Goal: Transaction & Acquisition: Purchase product/service

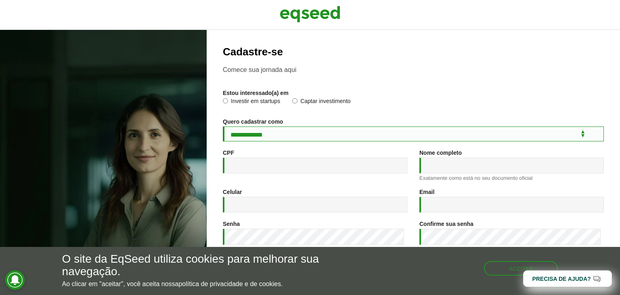
click at [297, 141] on select "**********" at bounding box center [413, 133] width 381 height 15
select select "***"
click at [223, 128] on select "**********" at bounding box center [413, 133] width 381 height 15
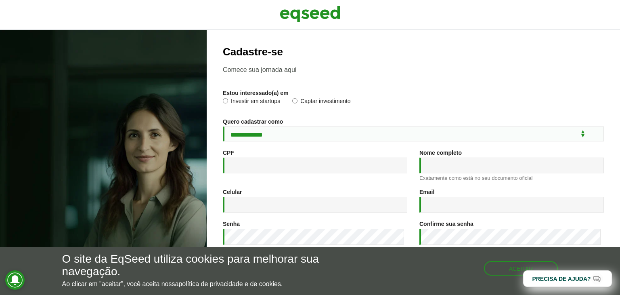
click at [266, 102] on label "Investir em startups" at bounding box center [251, 102] width 57 height 8
click at [307, 167] on input "CPF *" at bounding box center [315, 165] width 184 height 16
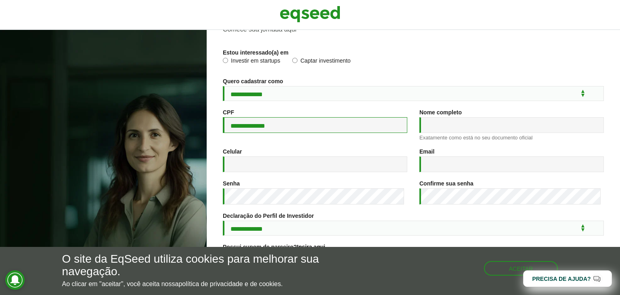
type input "**********"
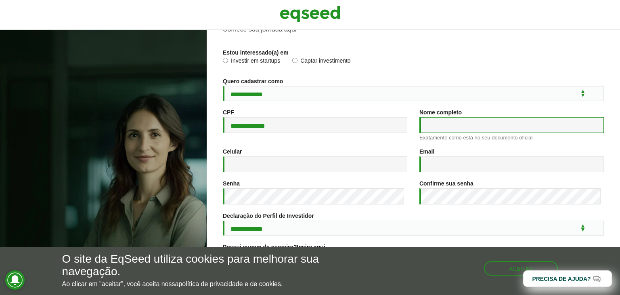
click at [460, 133] on input "Nome completo *" at bounding box center [511, 125] width 184 height 16
type input "**********"
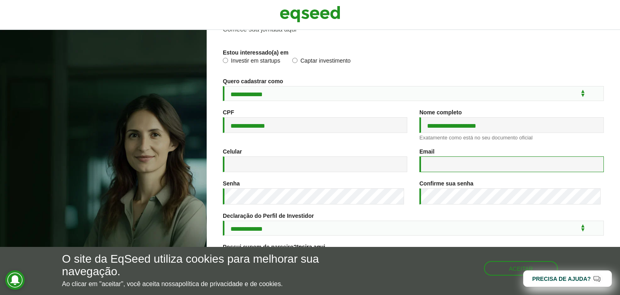
type input "**********"
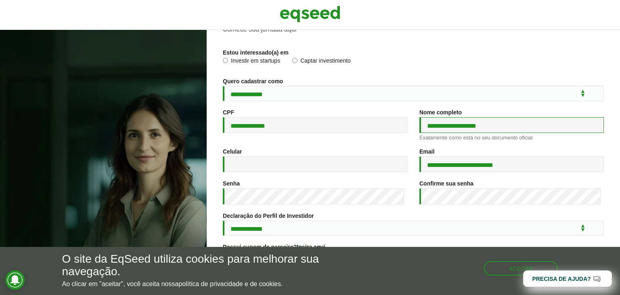
click at [466, 133] on input "**********" at bounding box center [511, 125] width 184 height 16
click at [419, 144] on div "**********" at bounding box center [511, 128] width 197 height 39
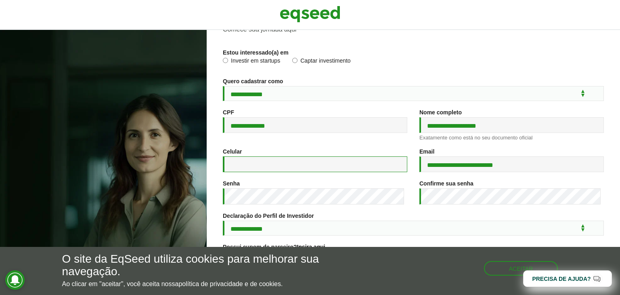
click at [293, 167] on input "Celular *" at bounding box center [315, 164] width 184 height 16
click at [302, 160] on input "Celular *" at bounding box center [315, 164] width 184 height 16
type input "**********"
click at [282, 209] on div "Senha *" at bounding box center [315, 196] width 197 height 32
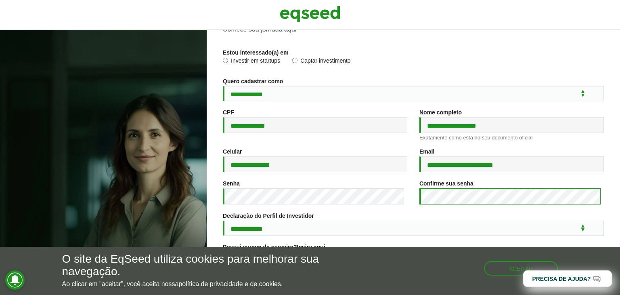
scroll to position [120, 0]
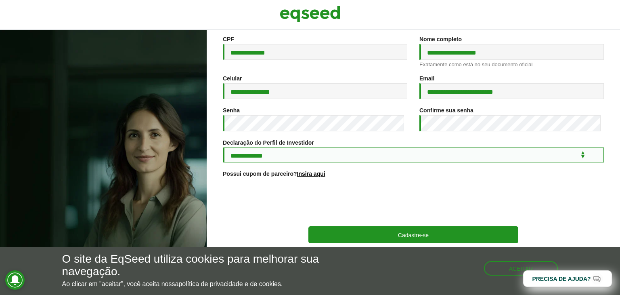
click at [304, 155] on select "**********" at bounding box center [413, 154] width 381 height 15
click at [270, 155] on select "**********" at bounding box center [413, 154] width 381 height 15
select select "***"
click at [223, 147] on select "**********" at bounding box center [413, 154] width 381 height 15
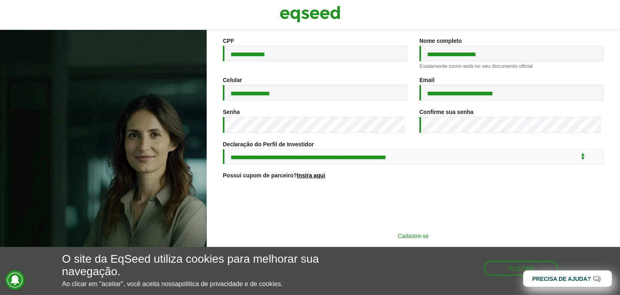
click at [333, 233] on button "Cadastre-se" at bounding box center [413, 235] width 210 height 15
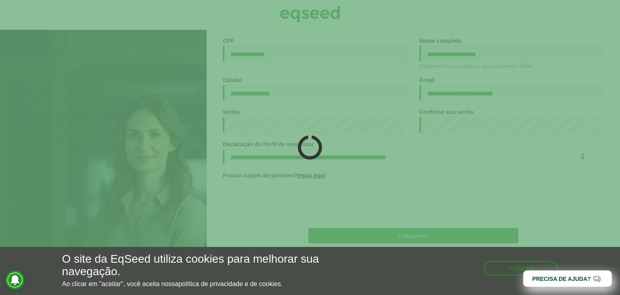
scroll to position [119, 0]
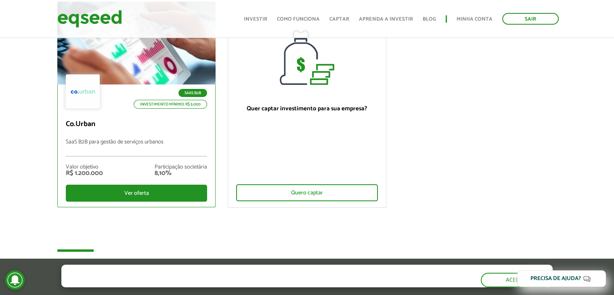
scroll to position [81, 0]
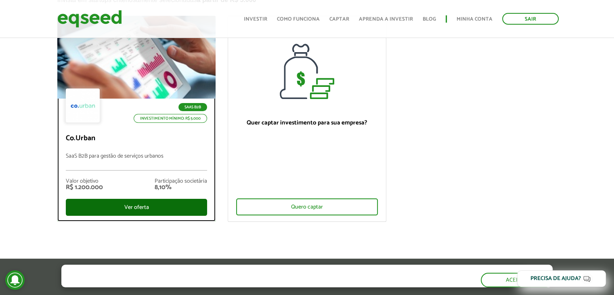
click at [141, 200] on div "Ver oferta" at bounding box center [137, 207] width 142 height 17
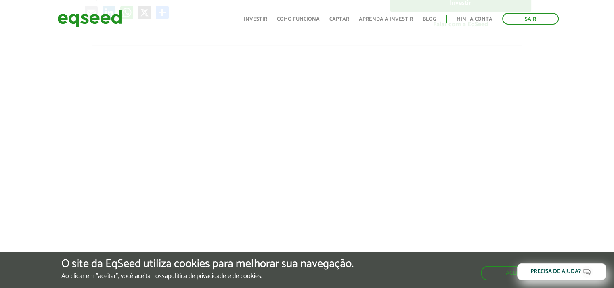
scroll to position [282, 0]
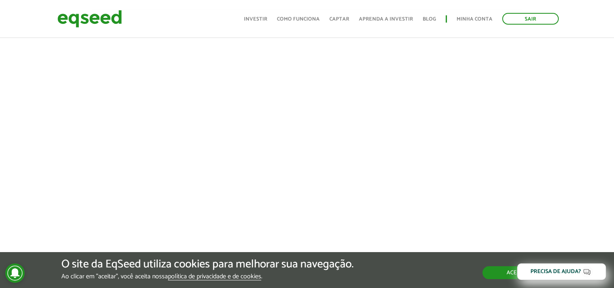
click at [485, 276] on button "Aceitar" at bounding box center [517, 272] width 70 height 13
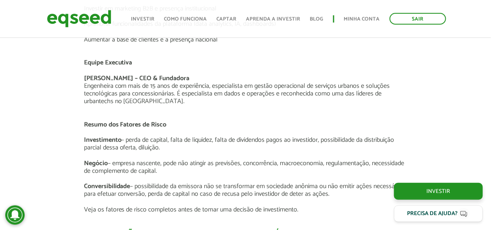
scroll to position [1437, 0]
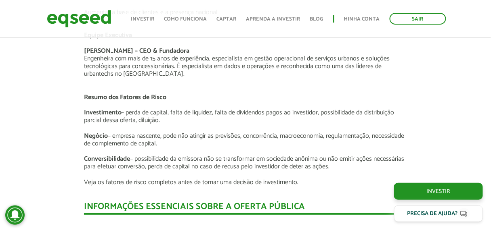
click at [156, 109] on p "Investimento – perda de capital, falta de liquidez, falta de dividendos pagos a…" at bounding box center [245, 120] width 323 height 23
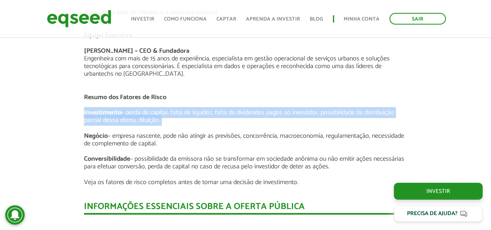
click at [156, 109] on p "Investimento – perda de capital, falta de liquidez, falta de dividendos pagos a…" at bounding box center [245, 120] width 323 height 23
click at [182, 109] on p "Investimento – perda de capital, falta de liquidez, falta de dividendos pagos a…" at bounding box center [245, 120] width 323 height 23
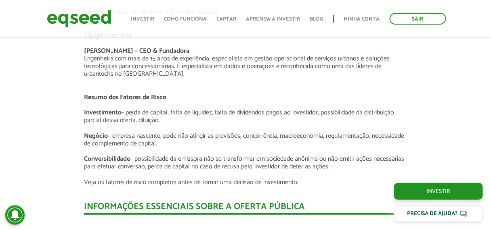
drag, startPoint x: 131, startPoint y: 106, endPoint x: 288, endPoint y: 113, distance: 156.7
click at [288, 113] on p "Investimento – perda de capital, falta de liquidez, falta de dividendos pagos a…" at bounding box center [245, 120] width 323 height 23
click at [221, 118] on p "Investimento – perda de capital, falta de liquidez, falta de dividendos pagos a…" at bounding box center [245, 120] width 323 height 23
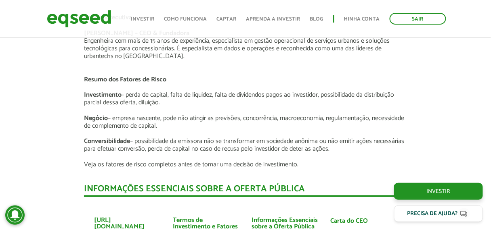
scroll to position [1469, 0]
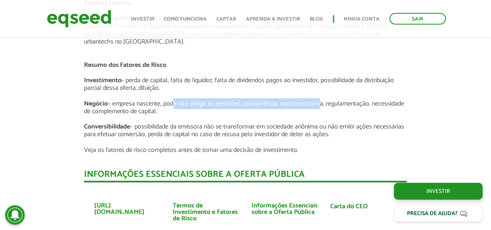
drag, startPoint x: 171, startPoint y: 93, endPoint x: 320, endPoint y: 96, distance: 148.9
click at [320, 100] on p "Negócio – empresa nascente, pode não atingir as previsões, concorrência, macroe…" at bounding box center [245, 111] width 323 height 23
click at [230, 100] on p "Negócio – empresa nascente, pode não atingir as previsões, concorrência, macroe…" at bounding box center [245, 111] width 323 height 23
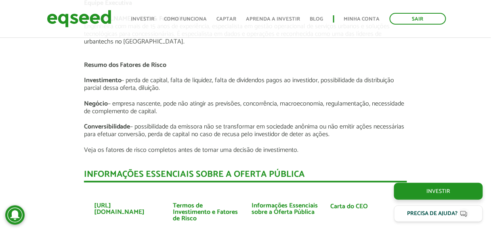
drag, startPoint x: 247, startPoint y: 88, endPoint x: 274, endPoint y: 89, distance: 27.5
click at [247, 88] on p "Investimento – perda de capital, falta de liquidez, falta de dividendos pagos a…" at bounding box center [245, 88] width 323 height 23
drag, startPoint x: 269, startPoint y: 93, endPoint x: 310, endPoint y: 102, distance: 42.6
click at [310, 102] on p "Negócio – empresa nascente, pode não atingir as previsões, concorrência, macroe…" at bounding box center [245, 111] width 323 height 23
click at [298, 126] on p "Conversibilidade – possibilidade da emissora não se transformar em sociedade an…" at bounding box center [245, 130] width 323 height 15
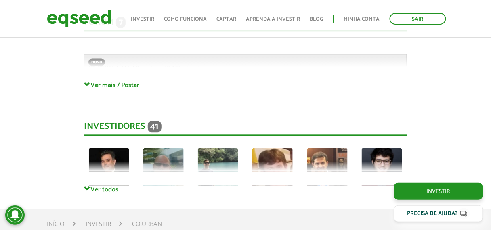
scroll to position [1953, 0]
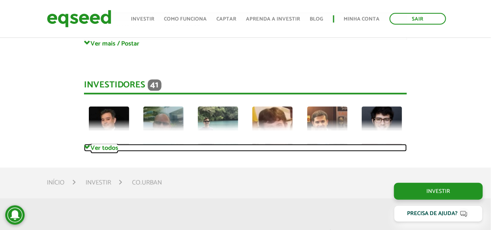
click at [100, 144] on link "Ver todos" at bounding box center [245, 148] width 323 height 8
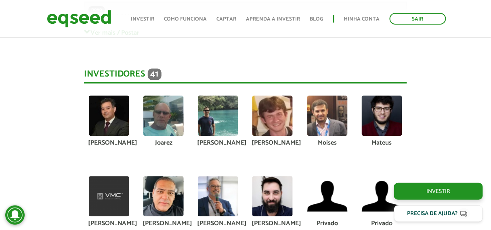
scroll to position [1921, 0]
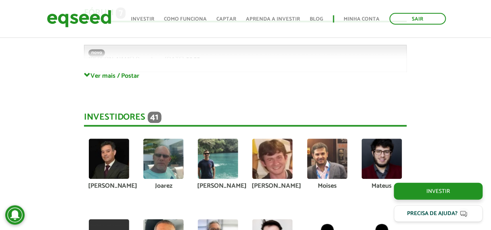
click at [109, 152] on img at bounding box center [109, 159] width 40 height 40
click at [160, 161] on img at bounding box center [163, 159] width 40 height 40
click at [203, 157] on img at bounding box center [218, 159] width 40 height 40
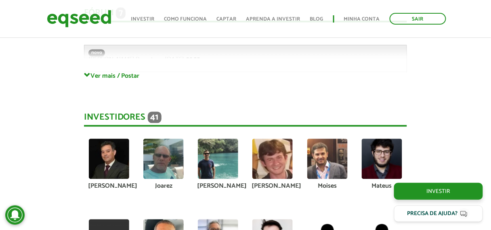
click at [203, 157] on img at bounding box center [218, 159] width 40 height 40
click at [262, 154] on img at bounding box center [272, 159] width 40 height 40
click at [341, 152] on img at bounding box center [327, 159] width 40 height 40
click at [320, 153] on img at bounding box center [327, 159] width 40 height 40
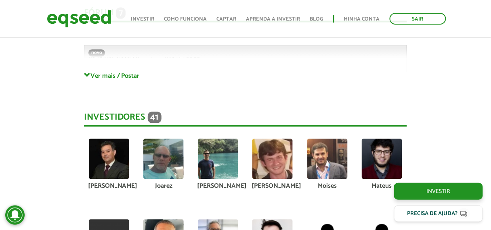
click at [320, 153] on img at bounding box center [327, 159] width 40 height 40
click at [393, 150] on img at bounding box center [382, 159] width 40 height 40
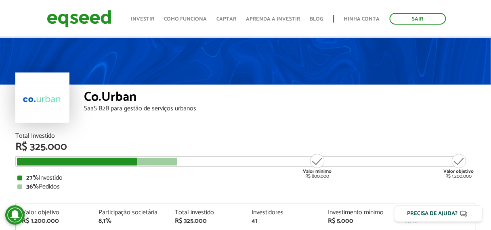
scroll to position [65, 0]
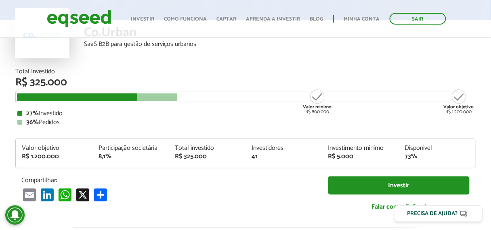
drag, startPoint x: 44, startPoint y: 113, endPoint x: 84, endPoint y: 115, distance: 39.6
click at [84, 115] on div "27% Investido" at bounding box center [245, 114] width 456 height 6
drag, startPoint x: 62, startPoint y: 119, endPoint x: 86, endPoint y: 120, distance: 24.2
click at [82, 119] on div "36% Pedidos" at bounding box center [245, 122] width 456 height 6
click at [94, 119] on div "27% Investido 36% Pedidos" at bounding box center [245, 118] width 456 height 15
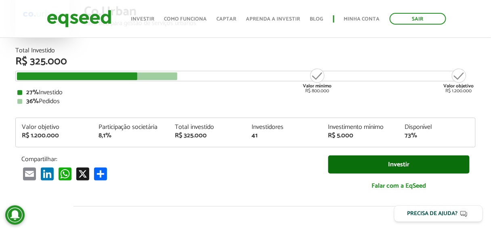
scroll to position [97, 0]
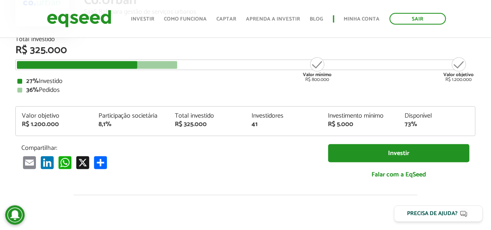
click at [138, 119] on div "Participação societária" at bounding box center [130, 116] width 65 height 6
click at [179, 116] on div "Total investido" at bounding box center [207, 116] width 65 height 6
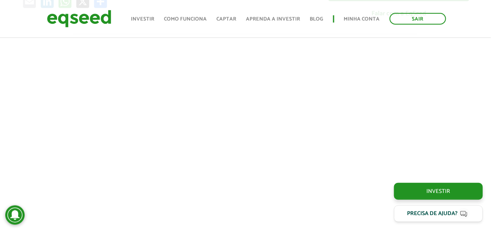
scroll to position [387, 0]
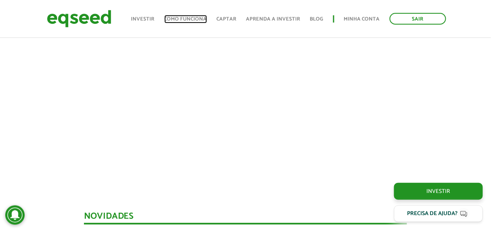
click at [188, 21] on link "Como funciona" at bounding box center [185, 19] width 43 height 5
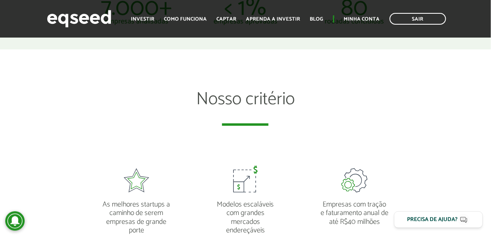
scroll to position [581, 0]
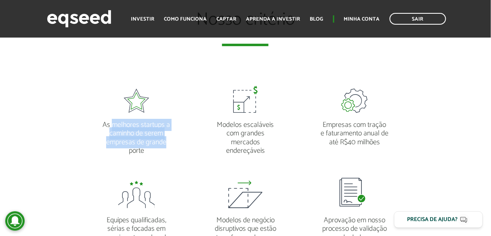
drag, startPoint x: 111, startPoint y: 124, endPoint x: 172, endPoint y: 146, distance: 65.2
click at [173, 145] on div "As melhores startups a caminho de serem empresas de grande porte" at bounding box center [136, 115] width 97 height 79
click at [172, 146] on div "As melhores startups a caminho de serem empresas de grande porte" at bounding box center [136, 115] width 97 height 79
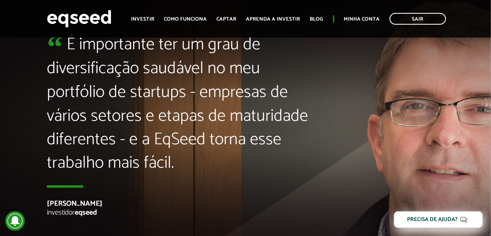
scroll to position [1711, 0]
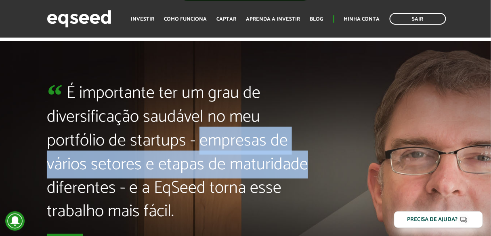
drag, startPoint x: 138, startPoint y: 140, endPoint x: 292, endPoint y: 172, distance: 157.2
click at [292, 172] on blockquote "É importante ter um grau de diversificação saudável no meu portfólio de startup…" at bounding box center [184, 159] width 274 height 155
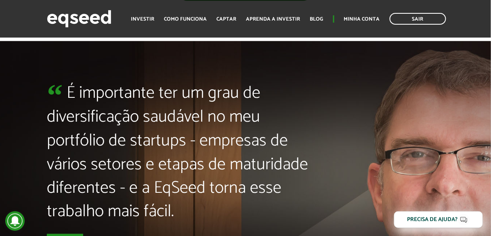
click at [181, 195] on blockquote "É importante ter um grau de diversificação saudável no meu portfólio de startup…" at bounding box center [184, 159] width 274 height 155
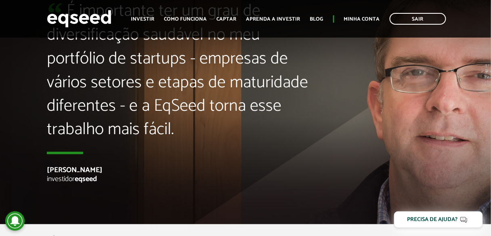
scroll to position [1808, 0]
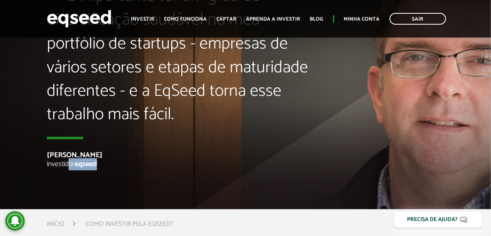
drag, startPoint x: 69, startPoint y: 165, endPoint x: 111, endPoint y: 165, distance: 41.6
click at [110, 165] on p "investidor eqseed" at bounding box center [184, 164] width 274 height 9
click at [145, 174] on article "É importante ter um grau de diversificação saudável no meu portfólio de startup…" at bounding box center [245, 76] width 491 height 265
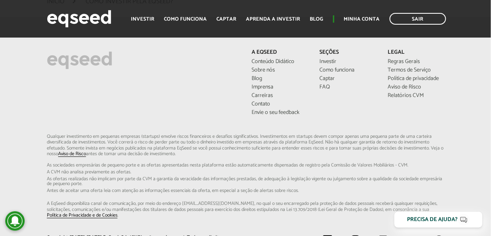
scroll to position [2034, 0]
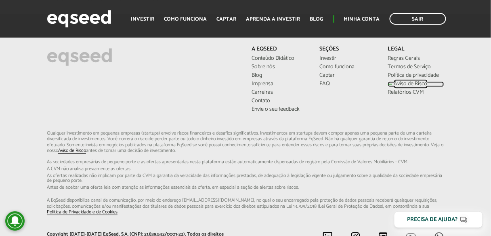
click at [402, 87] on link "Aviso de Risco" at bounding box center [416, 84] width 56 height 6
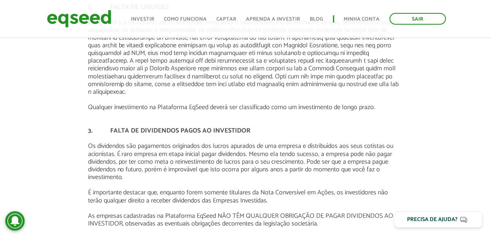
scroll to position [420, 0]
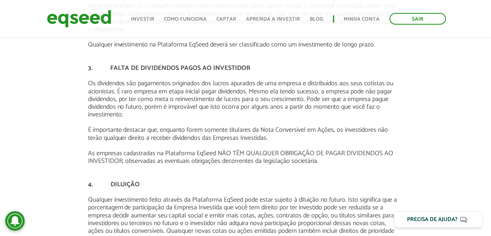
click at [226, 150] on p "As empresas cadastradas na Plataforma EqSeed NÃO TÊM QUALQUER OBRIGAÇÃO DE PAGA…" at bounding box center [245, 156] width 315 height 15
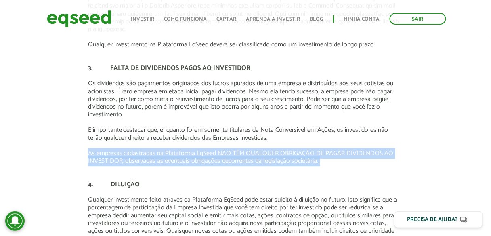
click at [226, 150] on p "As empresas cadastradas na Plataforma EqSeed NÃO TÊM QUALQUER OBRIGAÇÃO DE PAGA…" at bounding box center [245, 156] width 315 height 15
click at [276, 150] on p "As empresas cadastradas na Plataforma EqSeed NÃO TÊM QUALQUER OBRIGAÇÃO DE PAGA…" at bounding box center [245, 156] width 315 height 15
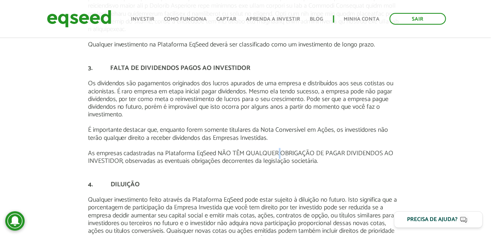
click at [276, 150] on p "As empresas cadastradas na Plataforma EqSeed NÃO TÊM QUALQUER OBRIGAÇÃO DE PAGA…" at bounding box center [245, 156] width 315 height 15
click at [194, 153] on p "As empresas cadastradas na Plataforma EqSeed NÃO TÊM QUALQUER OBRIGAÇÃO DE PAGA…" at bounding box center [245, 156] width 315 height 15
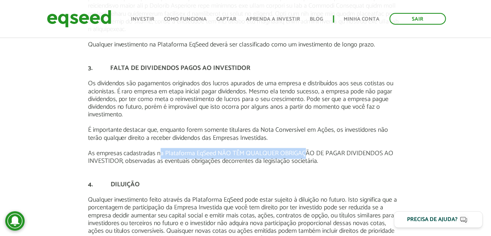
drag, startPoint x: 258, startPoint y: 154, endPoint x: 303, endPoint y: 154, distance: 45.6
click at [303, 154] on p "As empresas cadastradas na Plataforma EqSeed NÃO TÊM QUALQUER OBRIGAÇÃO DE PAGA…" at bounding box center [245, 156] width 315 height 15
click at [228, 159] on p "As empresas cadastradas na Plataforma EqSeed NÃO TÊM QUALQUER OBRIGAÇÃO DE PAGA…" at bounding box center [245, 156] width 315 height 15
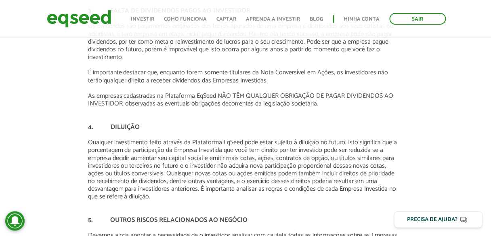
scroll to position [484, 0]
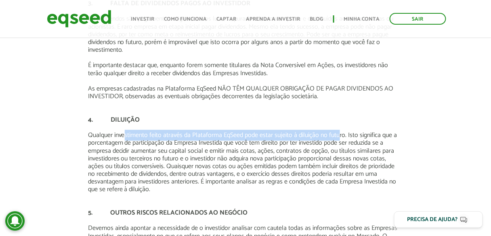
drag, startPoint x: 126, startPoint y: 134, endPoint x: 339, endPoint y: 134, distance: 213.1
click at [339, 134] on p "Qualquer investimento feito através da Plataforma EqSeed pode estar sujeito à d…" at bounding box center [245, 162] width 315 height 62
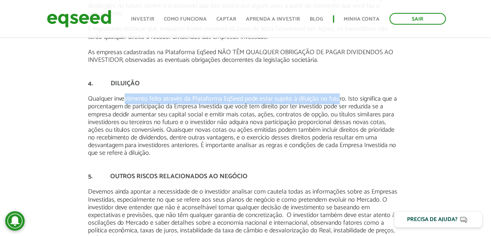
scroll to position [549, 0]
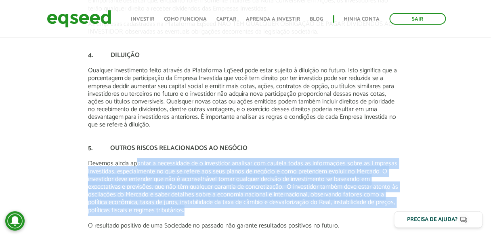
drag, startPoint x: 137, startPoint y: 161, endPoint x: 386, endPoint y: 208, distance: 253.3
click at [386, 208] on p "Devemos ainda apontar a necessidade de o investidor analisar com cautela todas …" at bounding box center [245, 186] width 315 height 54
click at [281, 168] on p "Devemos ainda apontar a necessidade de o investidor analisar com cautela todas …" at bounding box center [245, 186] width 315 height 54
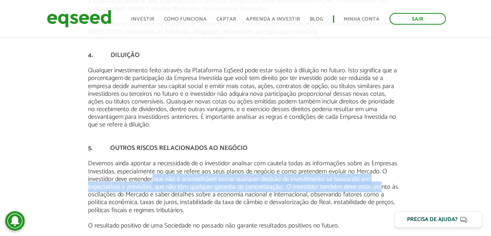
drag, startPoint x: 153, startPoint y: 178, endPoint x: 384, endPoint y: 186, distance: 231.8
click at [384, 186] on p "Devemos ainda apontar a necessidade de o investidor analisar com cautela todas …" at bounding box center [245, 186] width 315 height 54
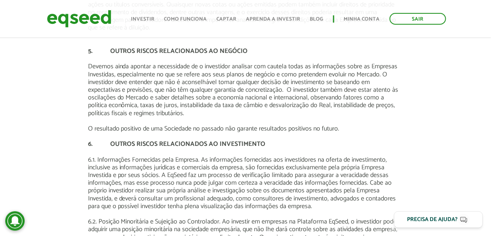
click at [195, 129] on p "O resultado positivo de uma Sociedade no passado não garante resultados positiv…" at bounding box center [245, 129] width 315 height 8
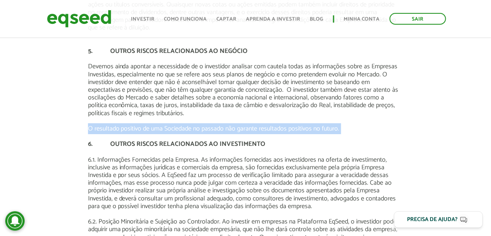
click at [195, 129] on p "O resultado positivo de uma Sociedade no passado não garante resultados positiv…" at bounding box center [245, 129] width 315 height 8
click at [303, 128] on p "O resultado positivo de uma Sociedade no passado não garante resultados positiv…" at bounding box center [245, 129] width 315 height 8
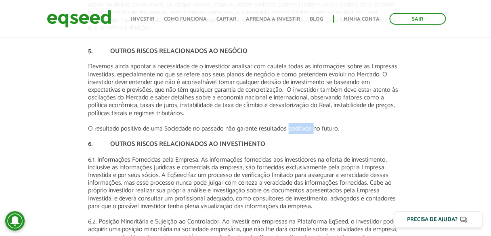
click at [303, 128] on p "O resultado positivo de uma Sociedade no passado não garante resultados positiv…" at bounding box center [245, 129] width 315 height 8
click at [329, 128] on p "O resultado positivo de uma Sociedade no passado não garante resultados positiv…" at bounding box center [245, 129] width 315 height 8
click at [310, 130] on p "O resultado positivo de uma Sociedade no passado não garante resultados positiv…" at bounding box center [245, 129] width 315 height 8
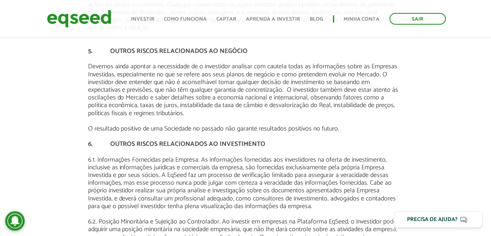
click at [293, 130] on p "O resultado positivo de uma Sociedade no passado não garante resultados positiv…" at bounding box center [245, 129] width 315 height 8
click at [274, 130] on p "O resultado positivo de uma Sociedade no passado não garante resultados positiv…" at bounding box center [245, 129] width 315 height 8
click at [258, 131] on p "O resultado positivo de uma Sociedade no passado não garante resultados positiv…" at bounding box center [245, 129] width 315 height 8
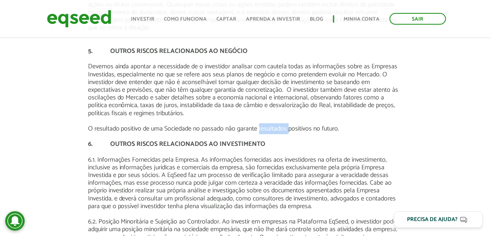
click at [258, 131] on p "O resultado positivo de uma Sociedade no passado não garante resultados positiv…" at bounding box center [245, 129] width 315 height 8
click at [245, 128] on p "O resultado positivo de uma Sociedade no passado não garante resultados positiv…" at bounding box center [245, 129] width 315 height 8
click at [228, 128] on p "O resultado positivo de uma Sociedade no passado não garante resultados positiv…" at bounding box center [245, 129] width 315 height 8
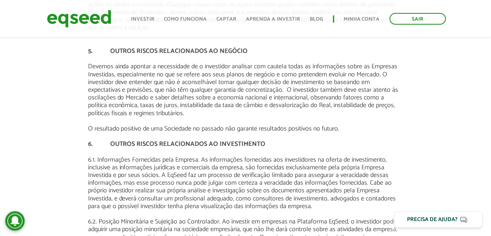
click at [209, 129] on p "O resultado positivo de uma Sociedade no passado não garante resultados positiv…" at bounding box center [245, 129] width 315 height 8
click at [195, 129] on p "O resultado positivo de uma Sociedade no passado não garante resultados positiv…" at bounding box center [245, 129] width 315 height 8
click at [180, 129] on p "O resultado positivo de uma Sociedade no passado não garante resultados positiv…" at bounding box center [245, 129] width 315 height 8
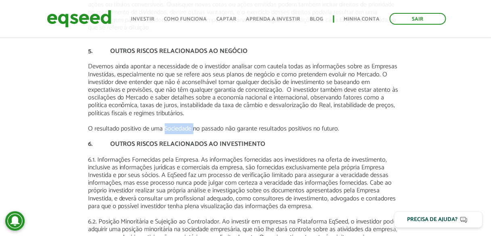
click at [180, 129] on p "O resultado positivo de uma Sociedade no passado não garante resultados positiv…" at bounding box center [245, 129] width 315 height 8
click at [160, 130] on p "O resultado positivo de uma Sociedade no passado não garante resultados positiv…" at bounding box center [245, 129] width 315 height 8
click at [144, 130] on p "O resultado positivo de uma Sociedade no passado não garante resultados positiv…" at bounding box center [245, 129] width 315 height 8
click at [154, 128] on p "O resultado positivo de uma Sociedade no passado não garante resultados positiv…" at bounding box center [245, 129] width 315 height 8
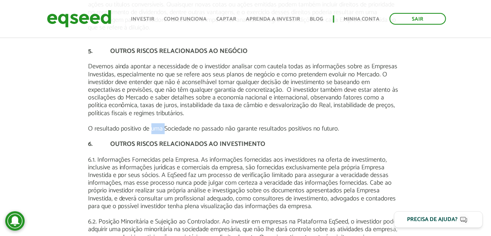
click at [154, 128] on p "O resultado positivo de uma Sociedade no passado não garante resultados positiv…" at bounding box center [245, 129] width 315 height 8
click at [130, 128] on p "O resultado positivo de uma Sociedade no passado não garante resultados positiv…" at bounding box center [245, 129] width 315 height 8
click at [114, 128] on p "O resultado positivo de uma Sociedade no passado não garante resultados positiv…" at bounding box center [245, 129] width 315 height 8
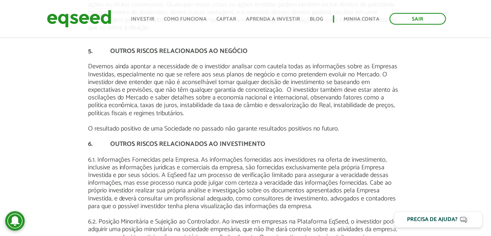
click at [89, 128] on p "O resultado positivo de uma Sociedade no passado não garante resultados positiv…" at bounding box center [245, 129] width 315 height 8
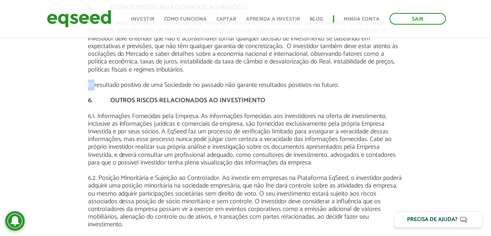
scroll to position [743, 0]
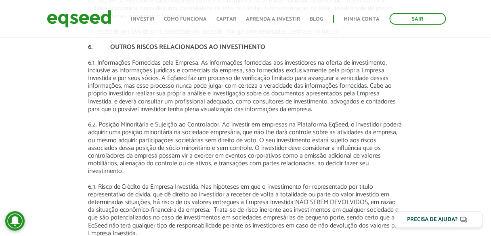
click at [103, 121] on p "6.2. Posição Minoritária e Sujeição ao Controlador. Ao investir em empresas na …" at bounding box center [245, 148] width 315 height 54
click at [121, 124] on p "6.2. Posição Minoritária e Sujeição ao Controlador. Ao investir em empresas na …" at bounding box center [245, 148] width 315 height 54
click at [157, 123] on p "6.2. Posição Minoritária e Sujeição ao Controlador. Ao investir em empresas na …" at bounding box center [245, 148] width 315 height 54
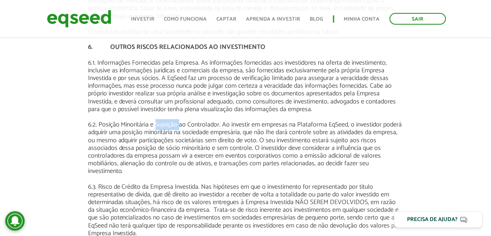
click at [157, 123] on p "6.2. Posição Minoritária e Sujeição ao Controlador. Ao investir em empresas na …" at bounding box center [245, 148] width 315 height 54
click at [191, 124] on p "6.2. Posição Minoritária e Sujeição ao Controlador. Ao investir em empresas na …" at bounding box center [245, 148] width 315 height 54
drag, startPoint x: 191, startPoint y: 124, endPoint x: 229, endPoint y: 124, distance: 37.5
click at [191, 124] on p "6.2. Posição Minoritária e Sujeição ao Controlador. Ao investir em empresas na …" at bounding box center [245, 148] width 315 height 54
click at [231, 124] on p "6.2. Posição Minoritária e Sujeição ao Controlador. Ao investir em empresas na …" at bounding box center [245, 148] width 315 height 54
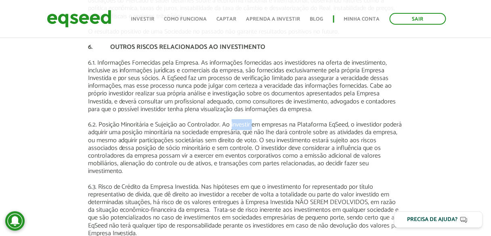
click at [231, 124] on p "6.2. Posição Minoritária e Sujeição ao Controlador. Ao investir em empresas na …" at bounding box center [245, 148] width 315 height 54
click at [271, 124] on p "6.2. Posição Minoritária e Sujeição ao Controlador. Ao investir em empresas na …" at bounding box center [245, 148] width 315 height 54
click at [305, 124] on p "6.2. Posição Minoritária e Sujeição ao Controlador. Ao investir em empresas na …" at bounding box center [245, 148] width 315 height 54
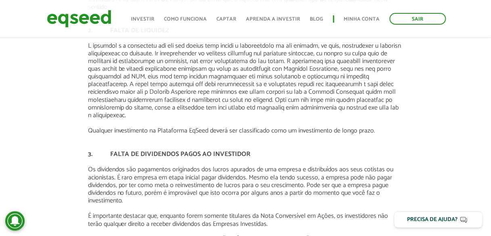
scroll to position [291, 0]
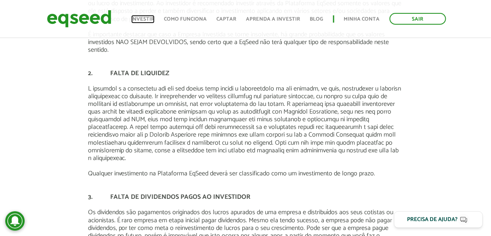
click at [153, 17] on link "Investir" at bounding box center [142, 19] width 23 height 5
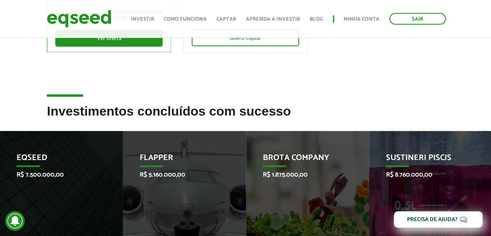
scroll to position [381, 0]
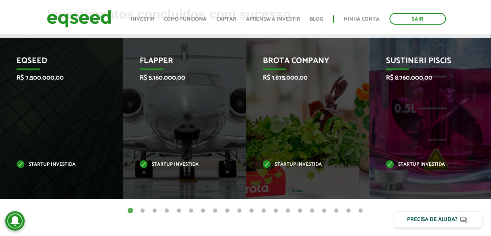
click at [141, 210] on button "2" at bounding box center [142, 211] width 8 height 8
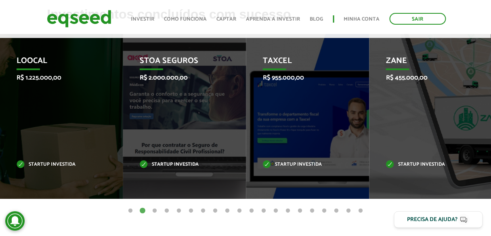
click at [153, 210] on button "3" at bounding box center [155, 211] width 8 height 8
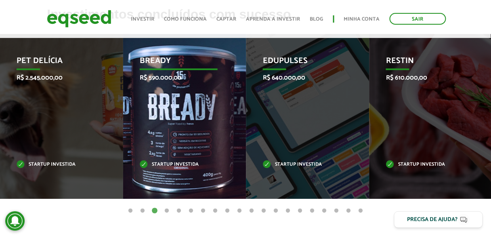
drag, startPoint x: 284, startPoint y: 119, endPoint x: 184, endPoint y: 119, distance: 100.1
click at [184, 119] on div "Bready R$ 590.000,00 Startup investida" at bounding box center [178, 116] width 111 height 165
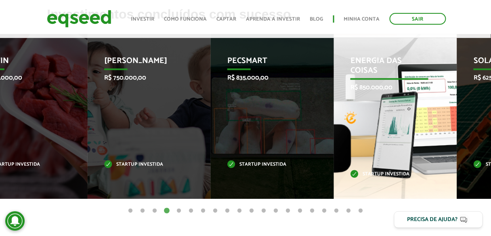
drag, startPoint x: 445, startPoint y: 127, endPoint x: 283, endPoint y: 127, distance: 161.8
click at [334, 127] on div "Energia das Coisas R$ 850.000,00 Startup investida" at bounding box center [389, 116] width 111 height 165
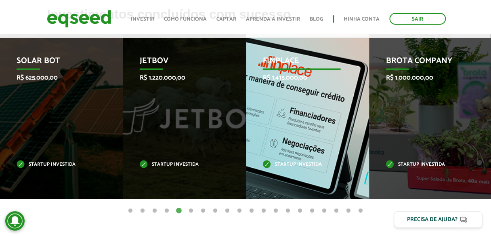
click at [312, 86] on div "Finplace R$ 1.415.000,00 Startup investida" at bounding box center [301, 116] width 111 height 165
click at [301, 78] on p "R$ 1.415.000,00" at bounding box center [302, 78] width 78 height 8
drag, startPoint x: 375, startPoint y: 103, endPoint x: 211, endPoint y: 106, distance: 163.5
click at [369, 106] on div "Brota Company R$ 1.000.000,00 Startup investida" at bounding box center [424, 116] width 111 height 165
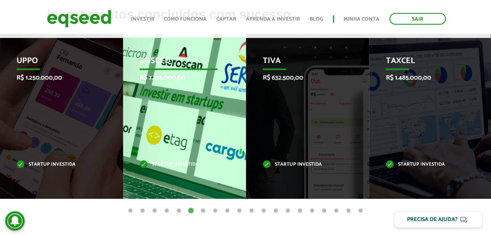
click at [234, 127] on div "EqSeed R$ 7.295.000,00 Startup investida" at bounding box center [178, 116] width 111 height 165
